Goal: Transaction & Acquisition: Obtain resource

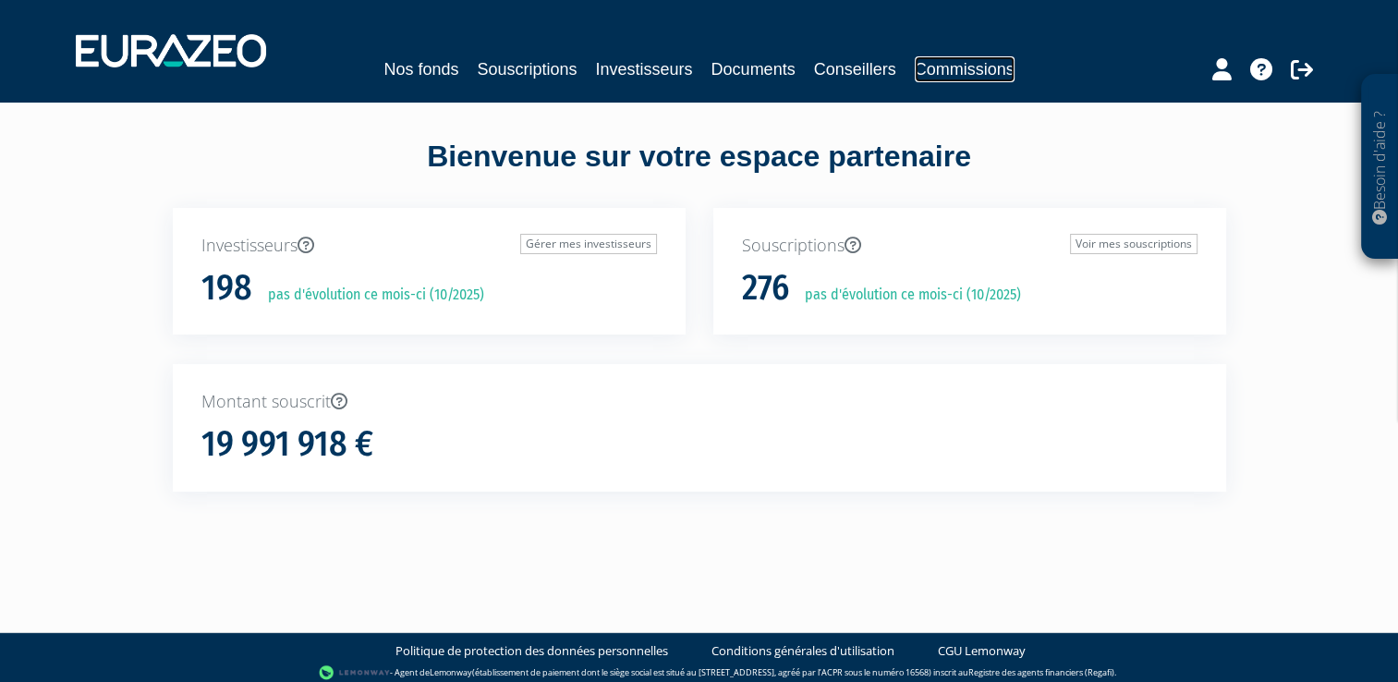
click at [951, 70] on link "Commissions" at bounding box center [965, 69] width 100 height 26
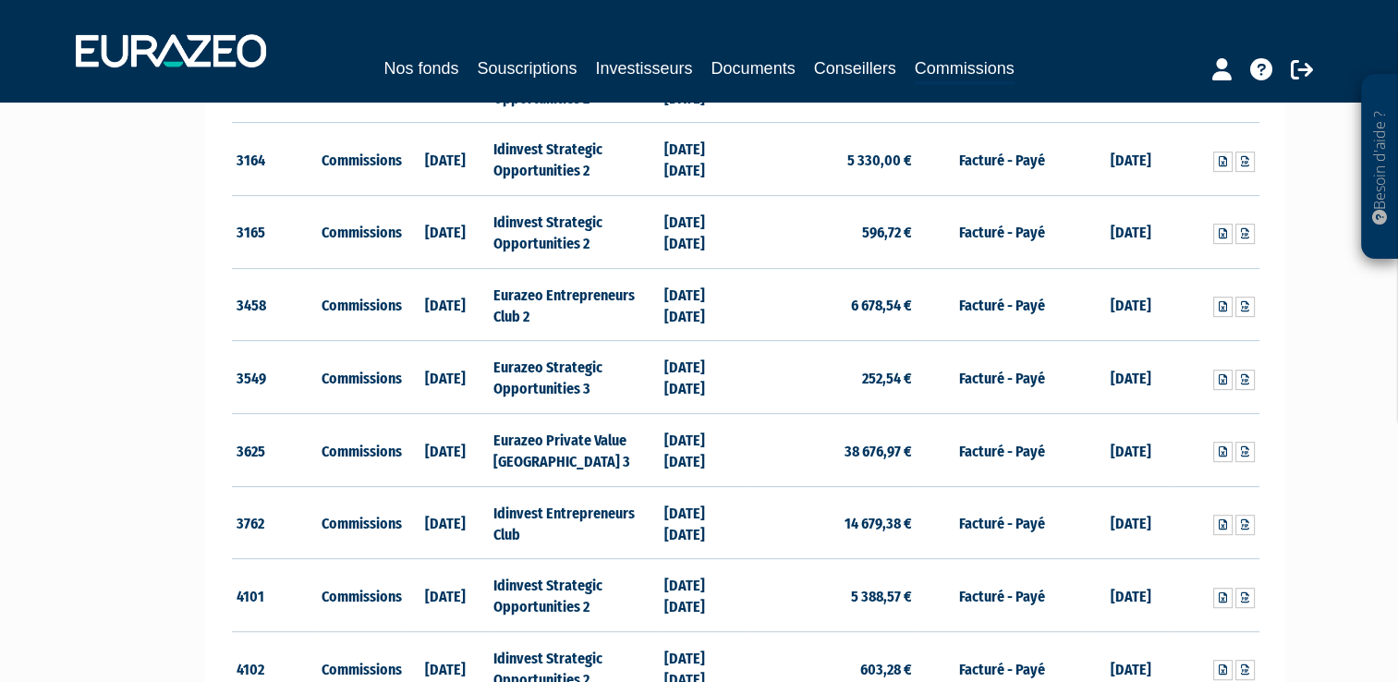
scroll to position [783, 0]
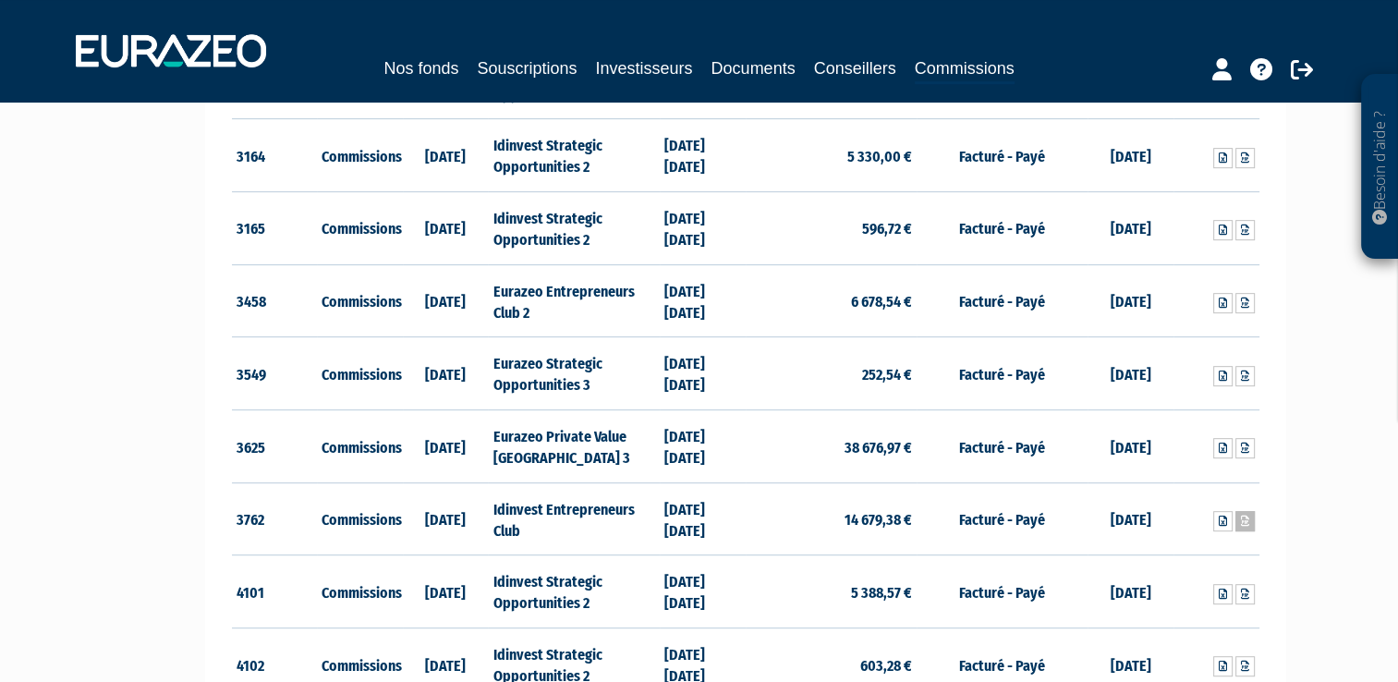
click at [1249, 515] on link at bounding box center [1244, 521] width 19 height 20
click at [1222, 519] on icon at bounding box center [1222, 520] width 8 height 11
drag, startPoint x: 359, startPoint y: 359, endPoint x: 539, endPoint y: 280, distance: 196.9
drag, startPoint x: 539, startPoint y: 280, endPoint x: 573, endPoint y: 303, distance: 40.5
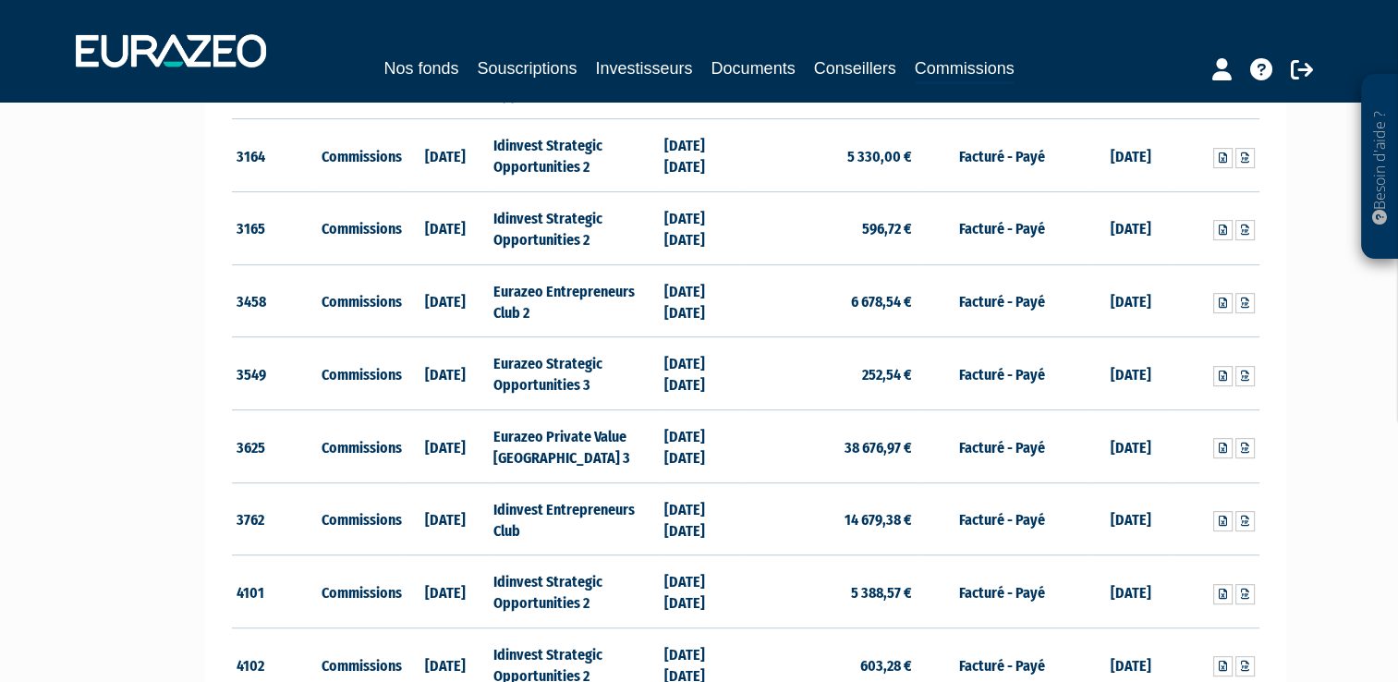
click at [573, 303] on td "Eurazeo Entrepreneurs Club 2" at bounding box center [573, 300] width 171 height 73
click at [1216, 294] on link at bounding box center [1222, 303] width 19 height 20
click at [792, 44] on div "Nos fonds Souscriptions Investisseurs Documents Conseillers Commissions" at bounding box center [699, 51] width 1274 height 68
